Goal: Find specific page/section: Find specific page/section

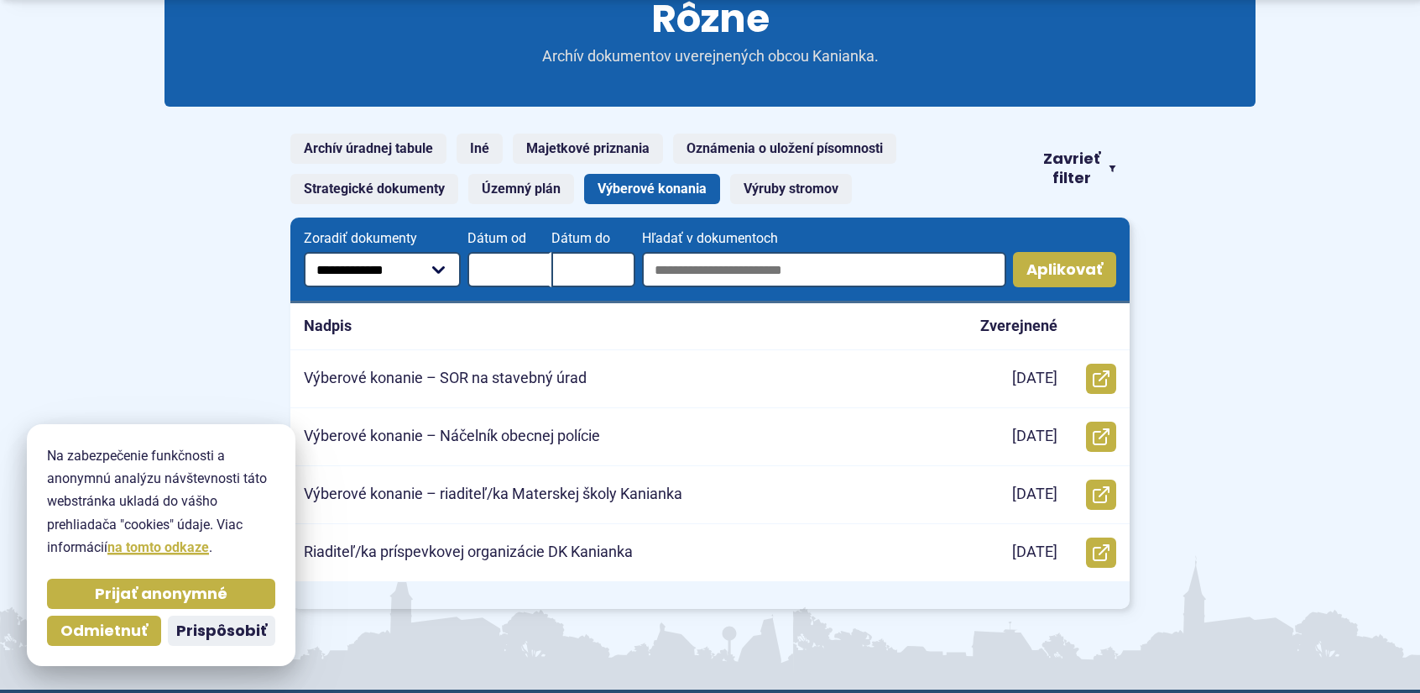
scroll to position [252, 0]
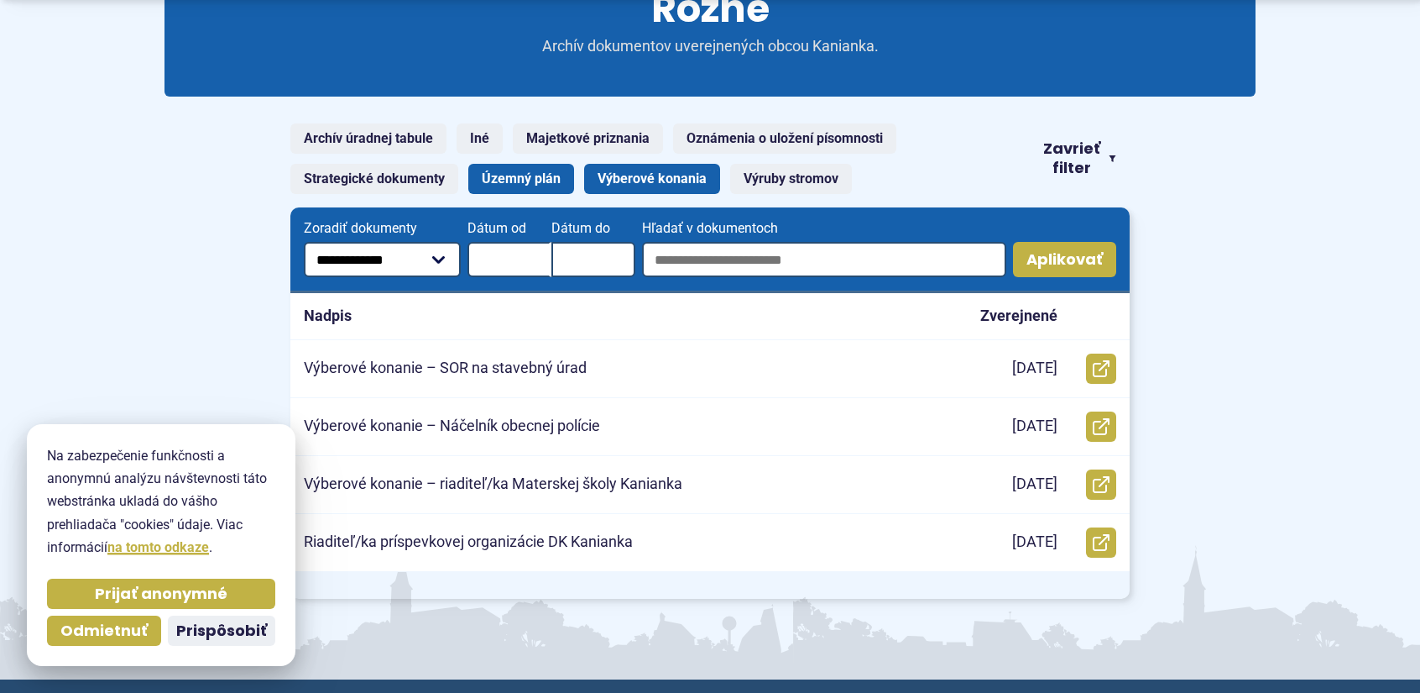
click at [519, 179] on link "Územný plán" at bounding box center [521, 179] width 106 height 30
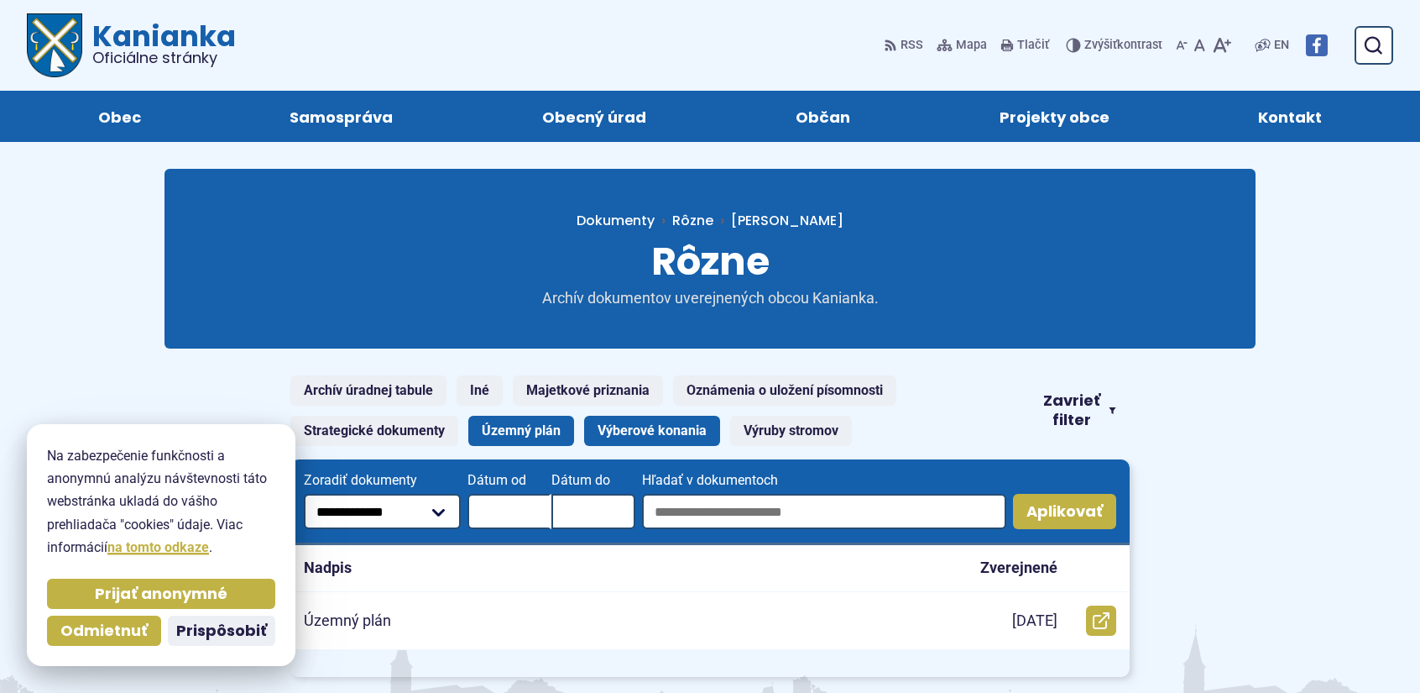
click at [655, 422] on link "Výberové konania" at bounding box center [652, 431] width 136 height 30
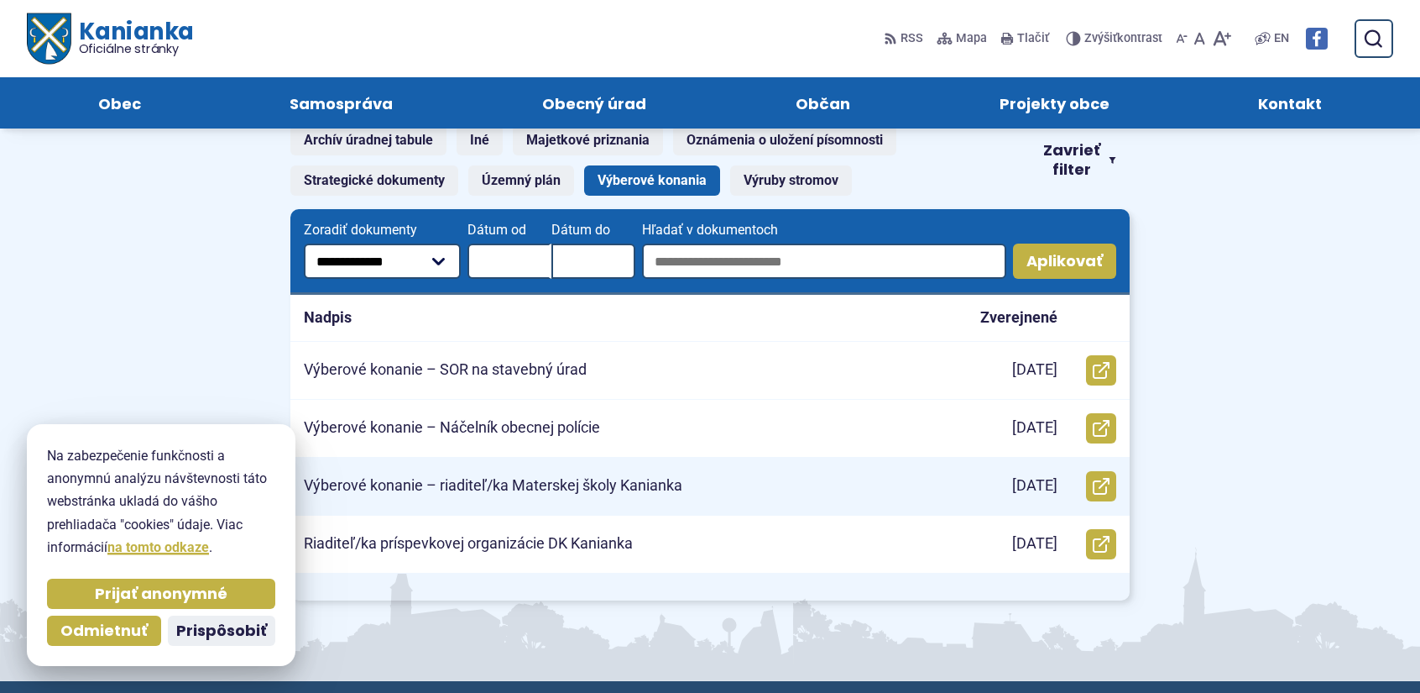
scroll to position [168, 0]
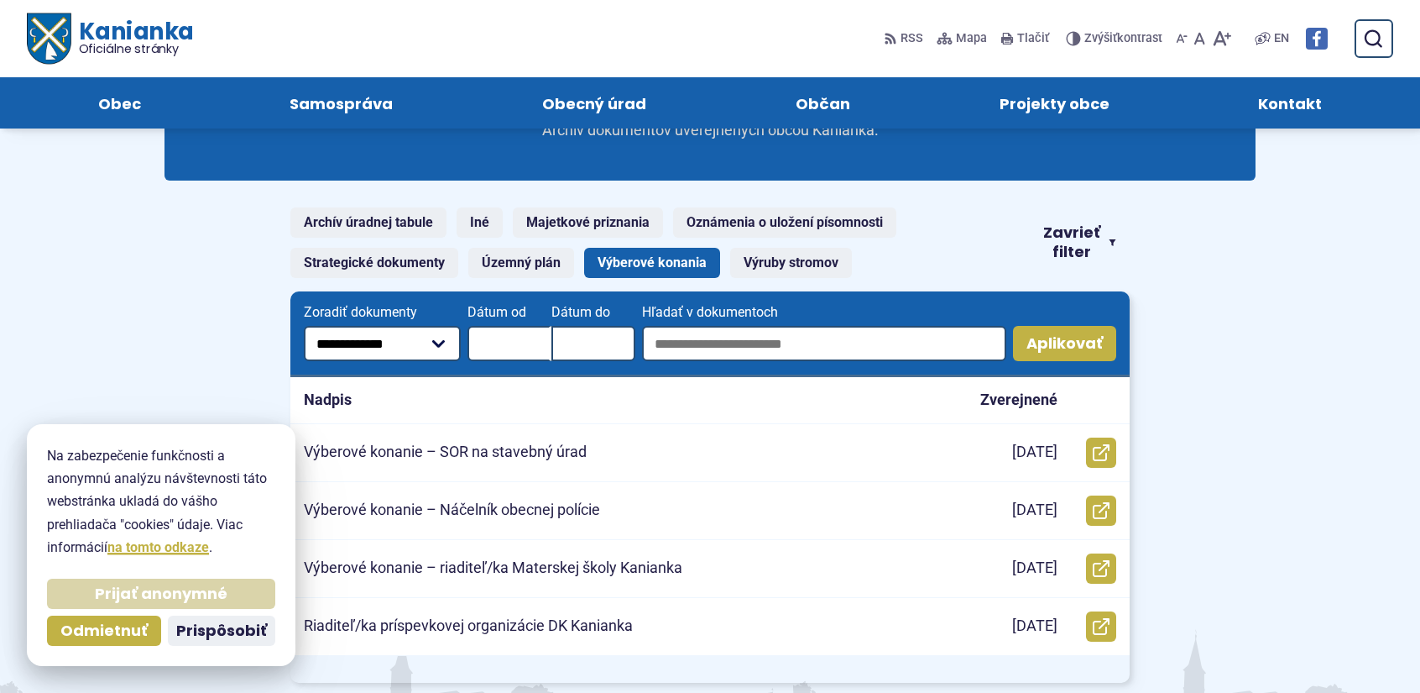
click at [121, 600] on span "Prijať anonymné" at bounding box center [161, 593] width 133 height 19
